Goal: Find specific page/section: Find specific page/section

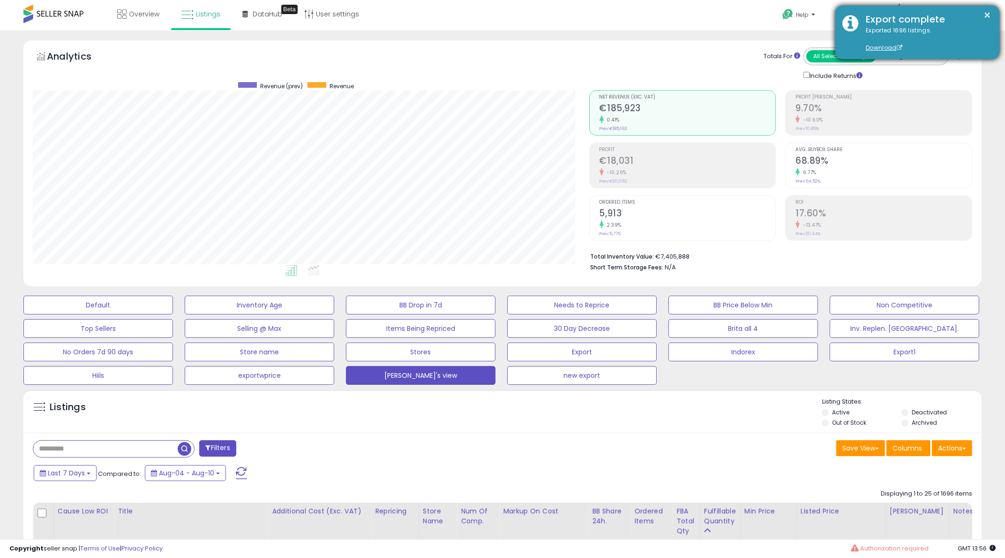
drag, startPoint x: 993, startPoint y: 18, endPoint x: 981, endPoint y: 22, distance: 13.3
click at [993, 17] on div "× Export complete Exported 1696 listings. Download" at bounding box center [918, 32] width 164 height 53
click at [990, 12] on button "×" at bounding box center [988, 15] width 8 height 12
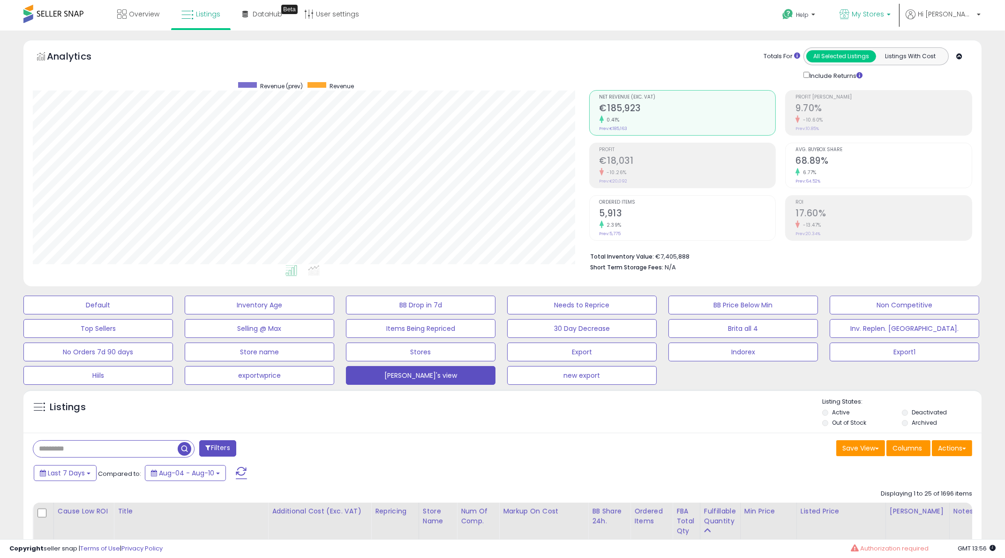
click at [850, 12] on icon at bounding box center [845, 14] width 10 height 10
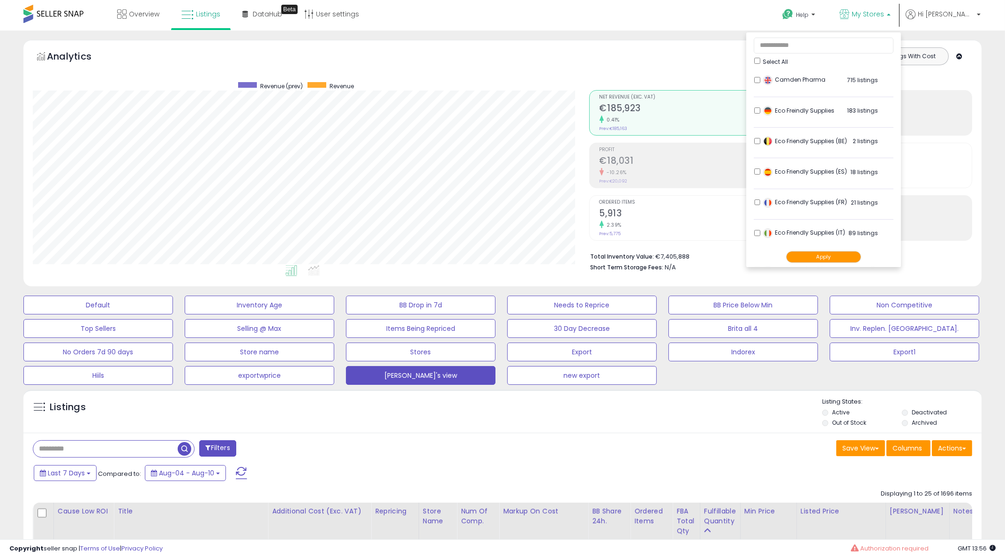
click at [801, 62] on div "Select All" at bounding box center [824, 61] width 139 height 10
click at [834, 253] on button "Apply" at bounding box center [823, 257] width 75 height 12
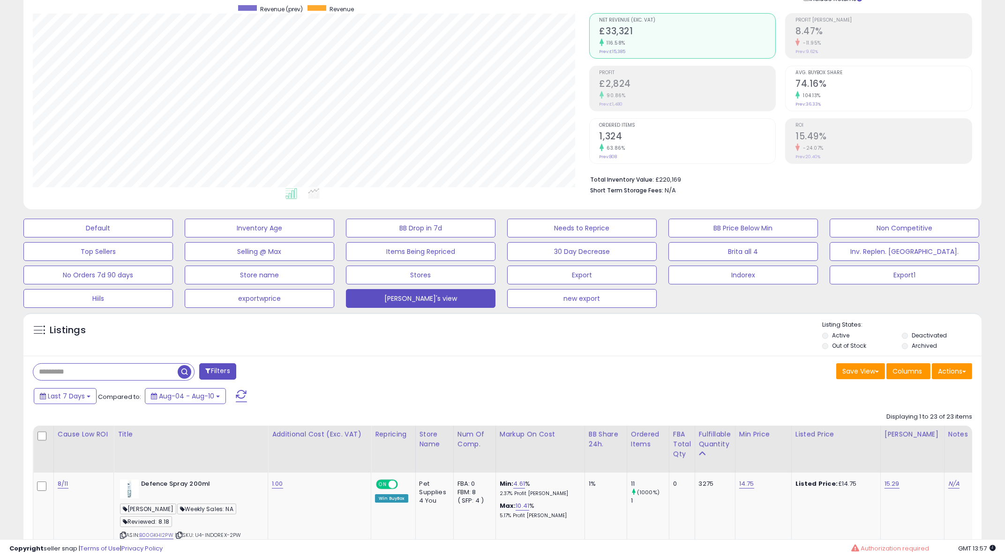
scroll to position [117, 0]
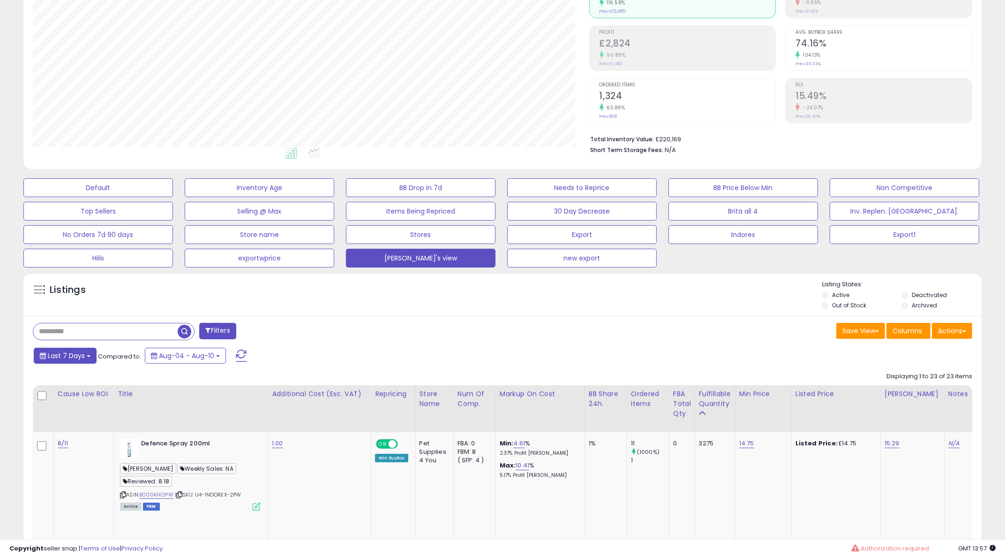
click at [86, 357] on button "Last 7 Days" at bounding box center [65, 356] width 63 height 16
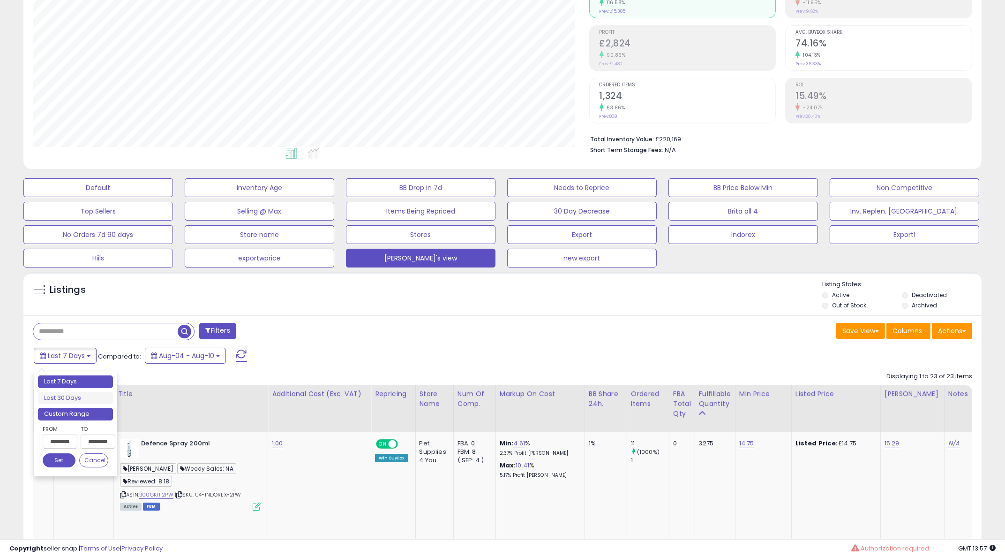
click at [92, 415] on li "Custom Range" at bounding box center [75, 414] width 75 height 13
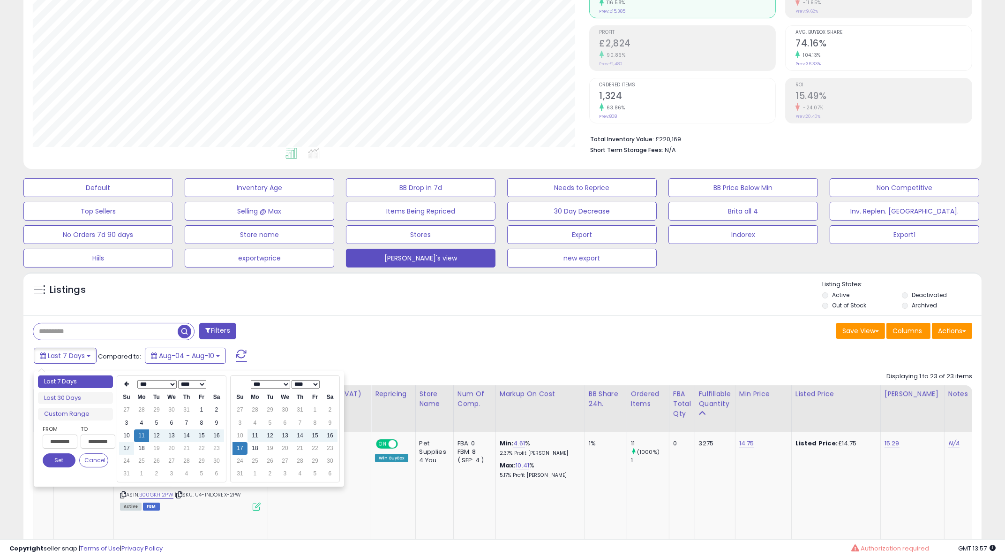
type input "**********"
click at [257, 447] on td "18" at bounding box center [255, 448] width 15 height 13
click at [53, 457] on button "Set" at bounding box center [59, 460] width 33 height 14
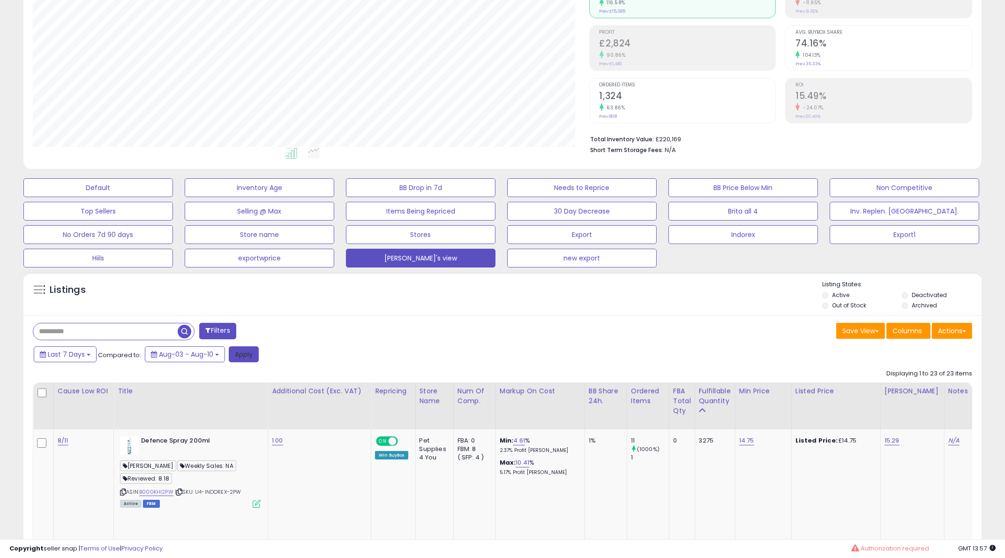
click at [242, 352] on button "Apply" at bounding box center [244, 354] width 30 height 16
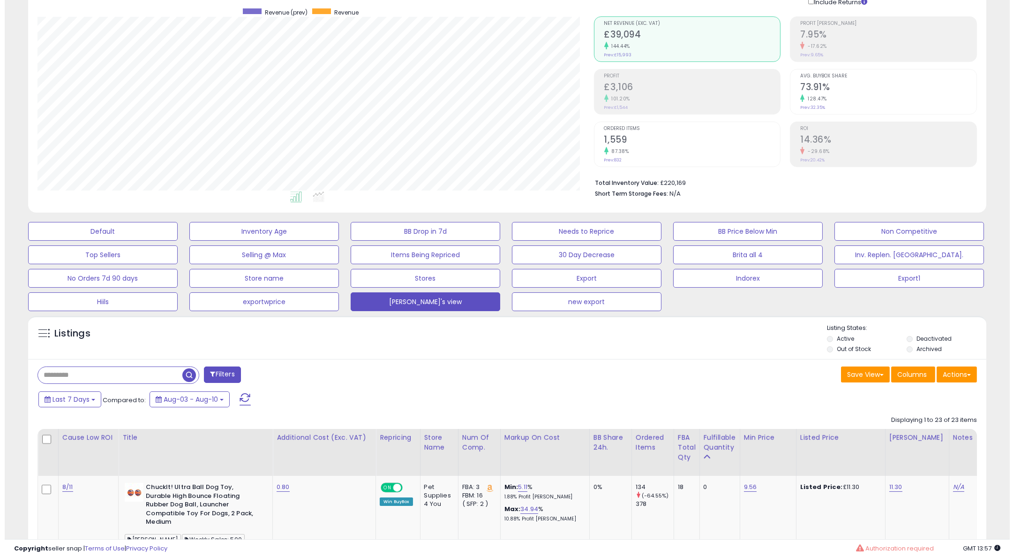
scroll to position [192, 556]
click at [120, 378] on input "text" at bounding box center [151, 375] width 237 height 16
paste input "**********"
type input "**********"
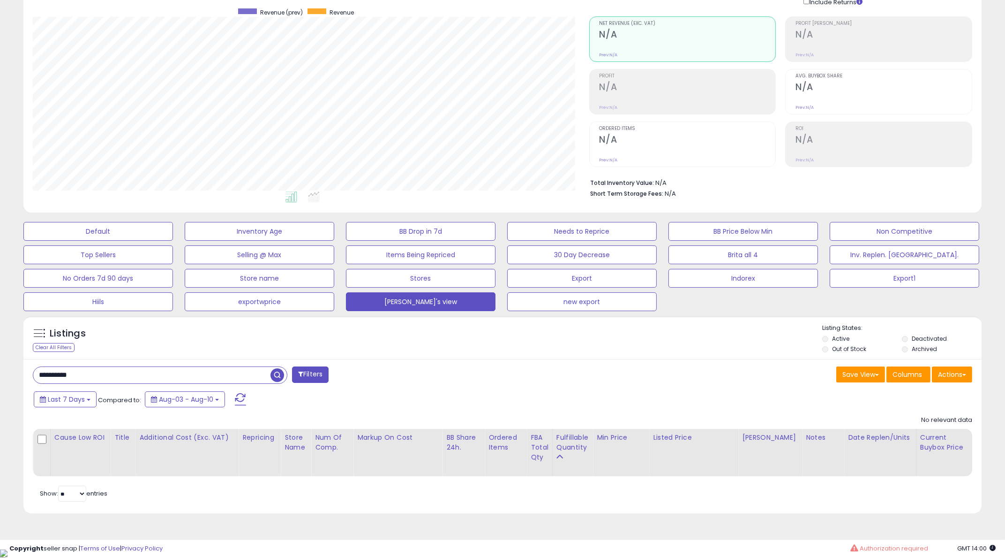
click at [909, 337] on li "Deactivated" at bounding box center [941, 339] width 78 height 10
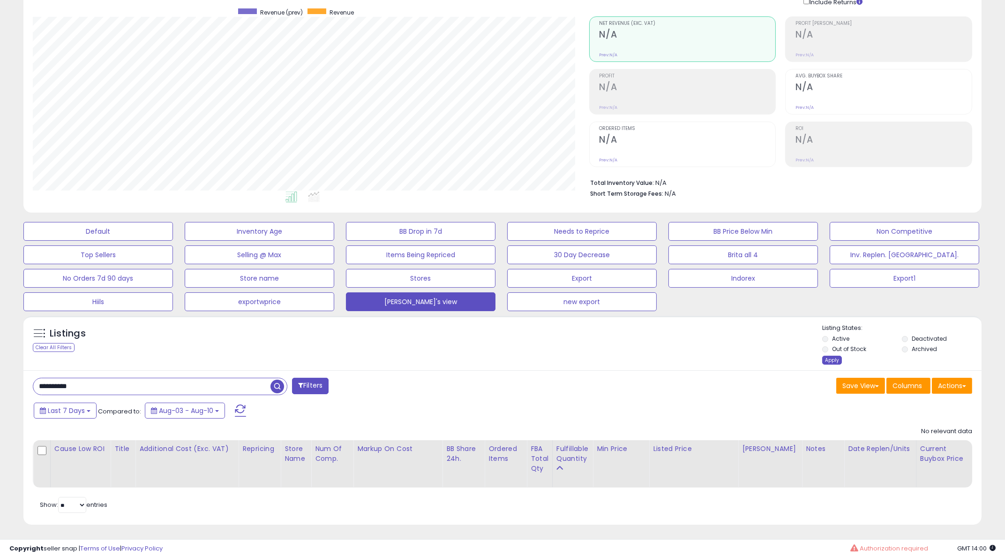
click at [832, 362] on div "Apply" at bounding box center [833, 359] width 20 height 9
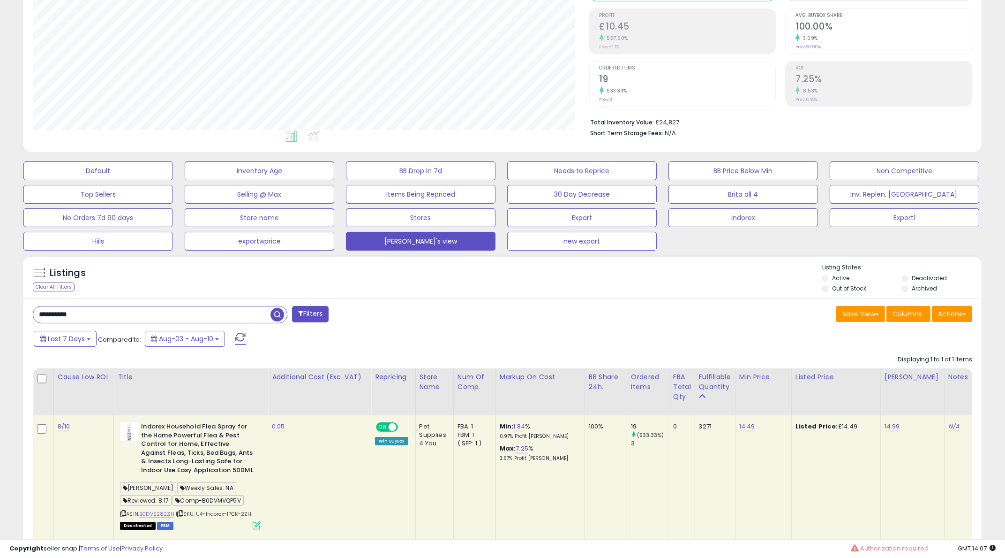
scroll to position [193, 0]
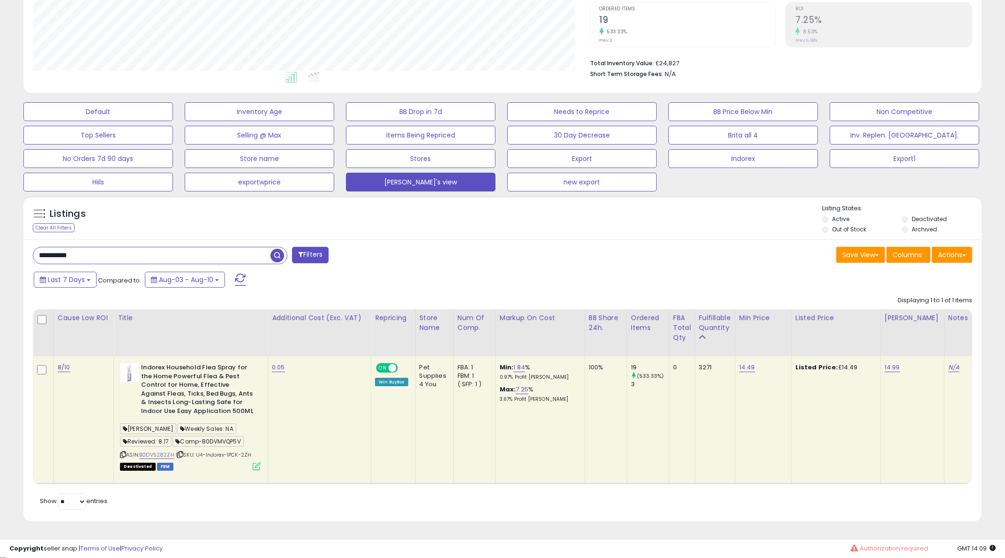
click at [522, 239] on div "**********" at bounding box center [502, 380] width 959 height 282
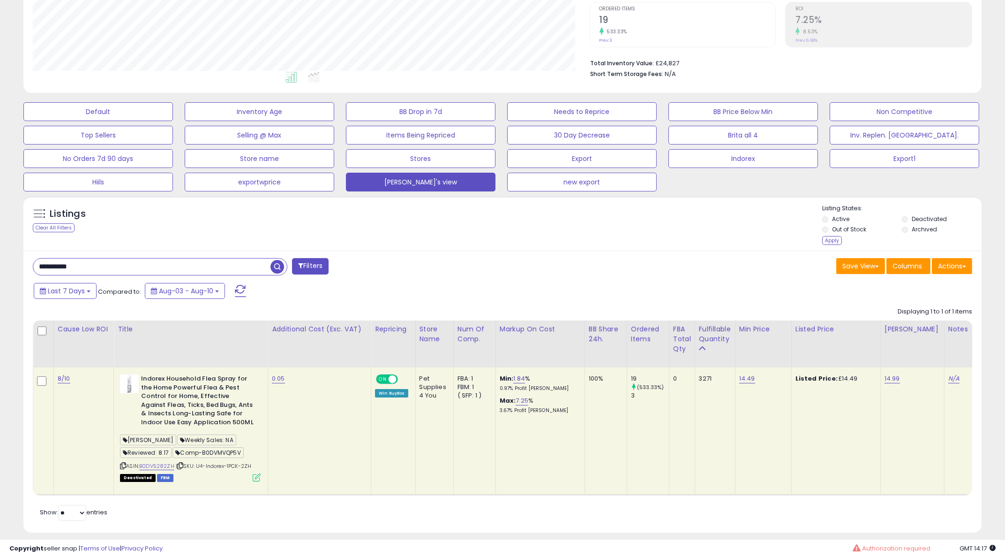
scroll to position [204, 0]
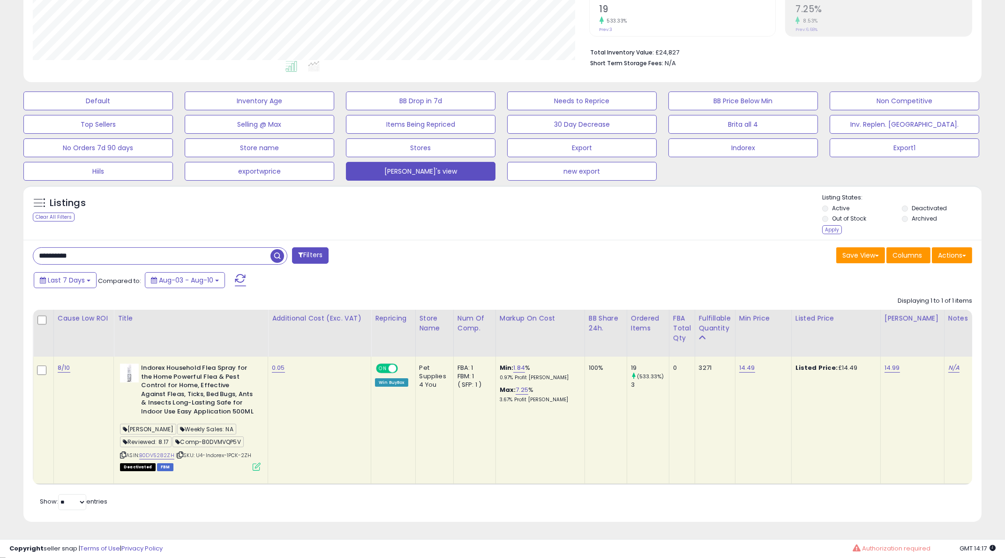
drag, startPoint x: 133, startPoint y: 252, endPoint x: 0, endPoint y: 258, distance: 133.3
click at [0, 257] on div "**********" at bounding box center [502, 191] width 1005 height 730
click at [832, 230] on div "Apply" at bounding box center [833, 229] width 20 height 9
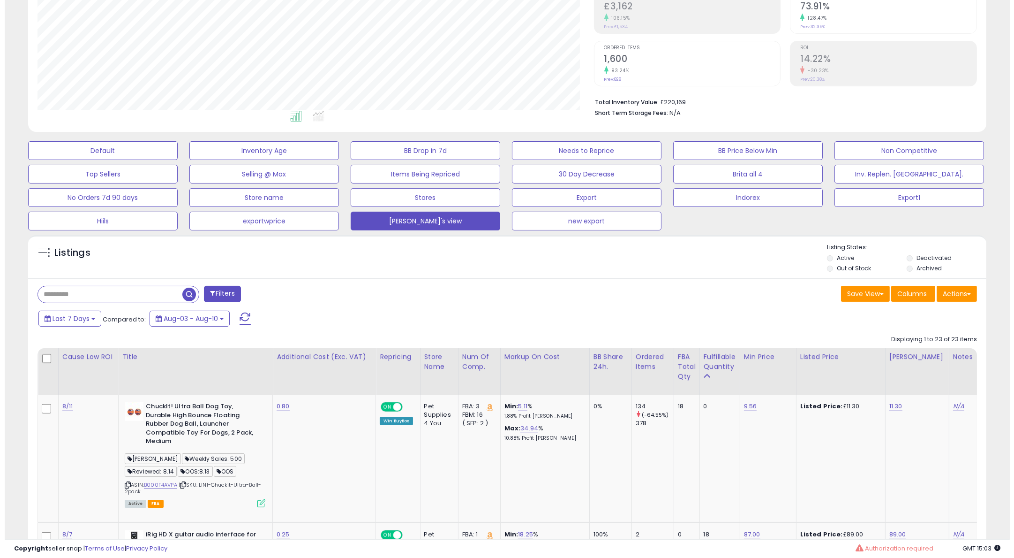
scroll to position [117, 0]
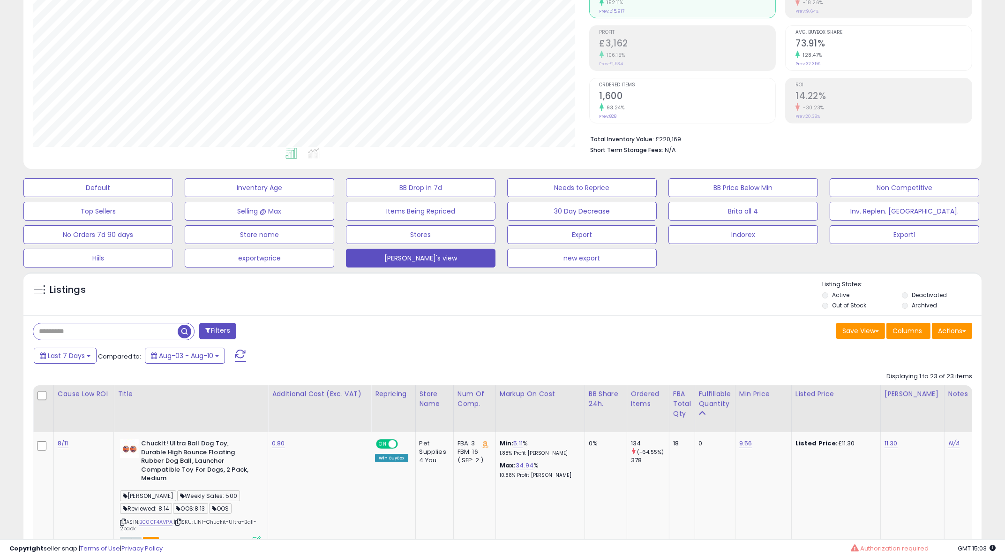
click at [604, 108] on small "93.24%" at bounding box center [614, 107] width 21 height 7
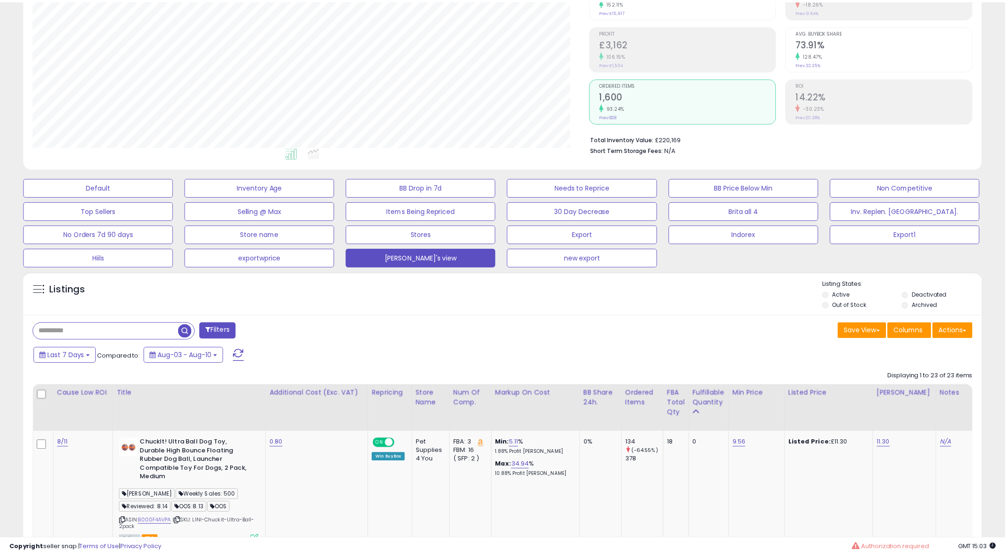
scroll to position [468777, 468413]
click at [181, 332] on span "button" at bounding box center [185, 332] width 14 height 14
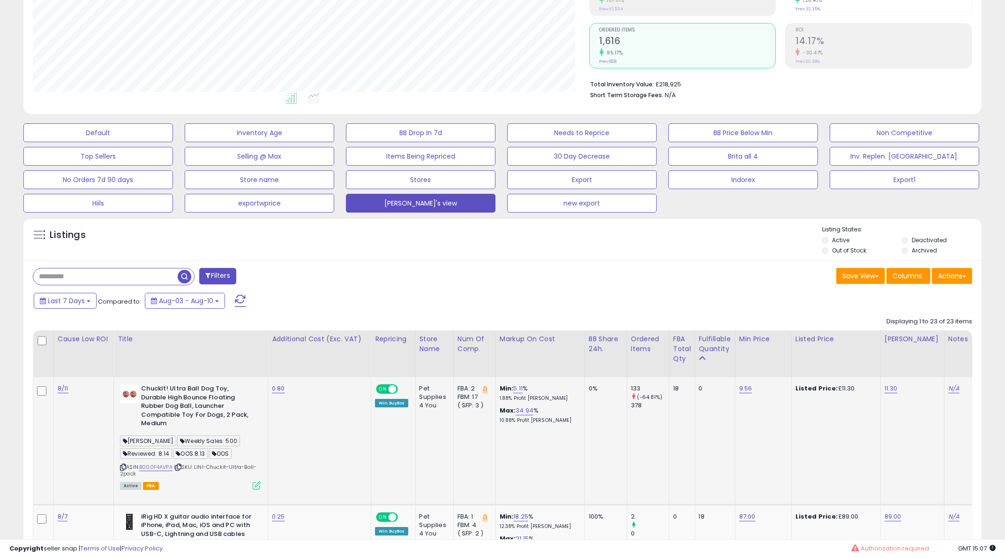
scroll to position [191, 0]
